Goal: Transaction & Acquisition: Obtain resource

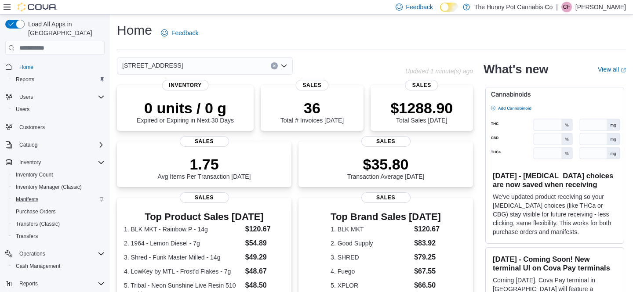
scroll to position [39, 0]
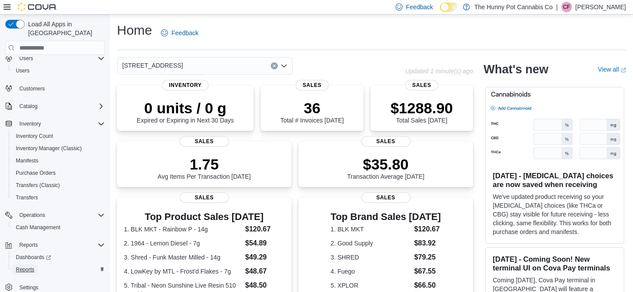
click at [29, 264] on span "Reports" at bounding box center [25, 269] width 18 height 11
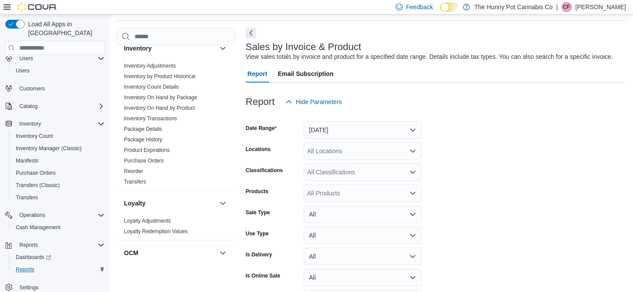
scroll to position [161, 0]
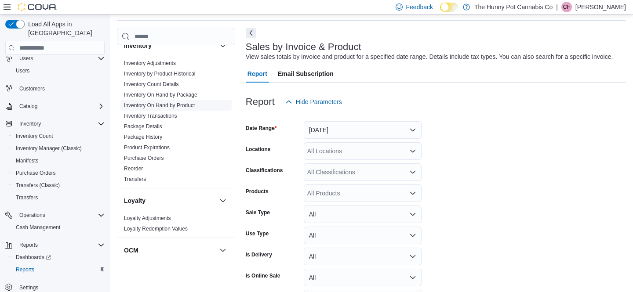
click at [185, 105] on link "Inventory On Hand by Product" at bounding box center [159, 105] width 71 height 6
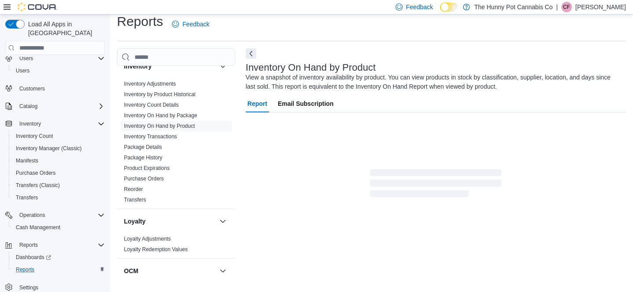
scroll to position [29, 0]
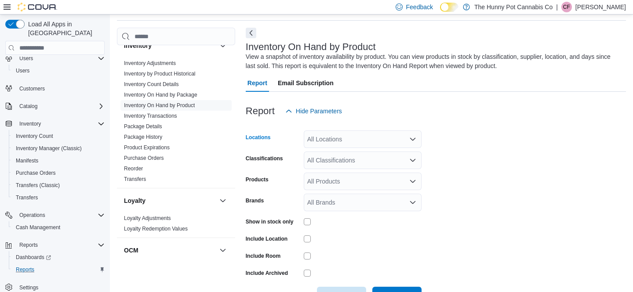
click at [335, 143] on div "All Locations" at bounding box center [363, 139] width 118 height 18
type input "**"
click at [343, 156] on span "[STREET_ADDRESS]" at bounding box center [357, 154] width 61 height 9
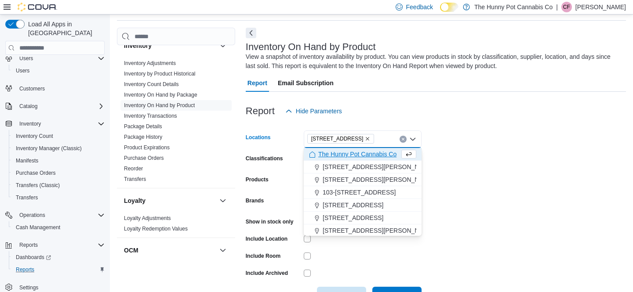
click at [430, 183] on form "Locations [STREET_ADDRESS] Selected. [STREET_ADDRESS] Press Backspace to delete…" at bounding box center [436, 212] width 380 height 184
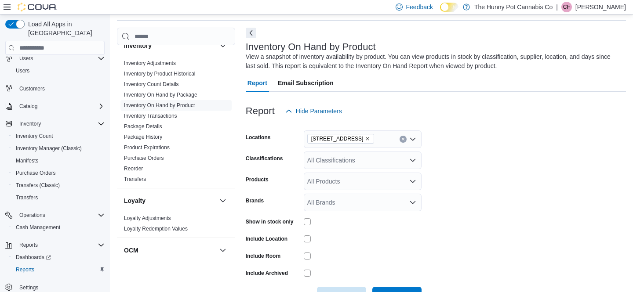
scroll to position [59, 0]
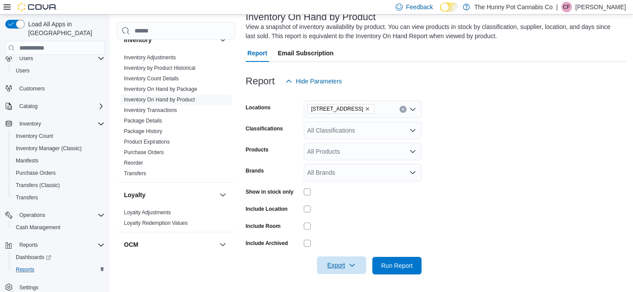
click at [332, 271] on span "Export" at bounding box center [341, 266] width 39 height 18
click at [332, 217] on button "Export to Excel" at bounding box center [342, 213] width 50 height 18
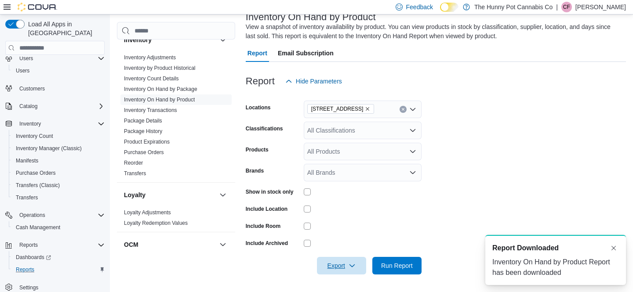
scroll to position [0, 0]
